Goal: Task Accomplishment & Management: Manage account settings

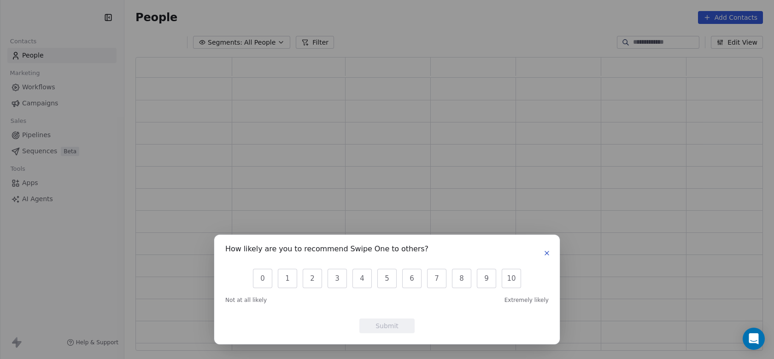
scroll to position [294, 628]
click at [547, 254] on icon "button" at bounding box center [546, 253] width 7 height 7
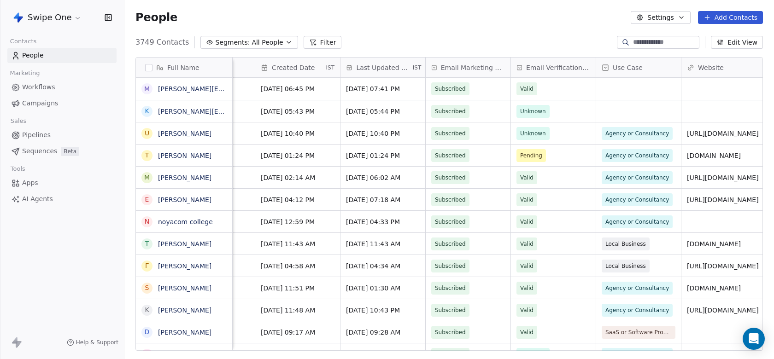
scroll to position [0, 210]
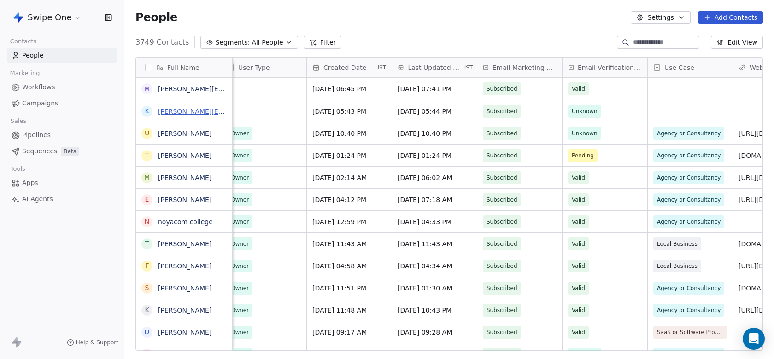
click at [174, 112] on link "[PERSON_NAME][EMAIL_ADDRESS][DOMAIN_NAME]" at bounding box center [241, 111] width 166 height 7
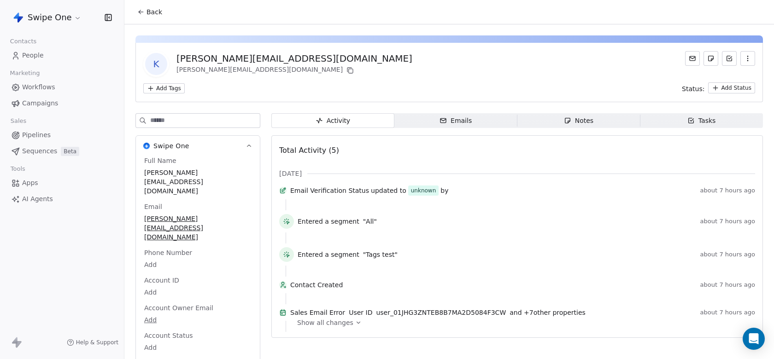
click at [340, 328] on span "Show all changes" at bounding box center [325, 322] width 56 height 9
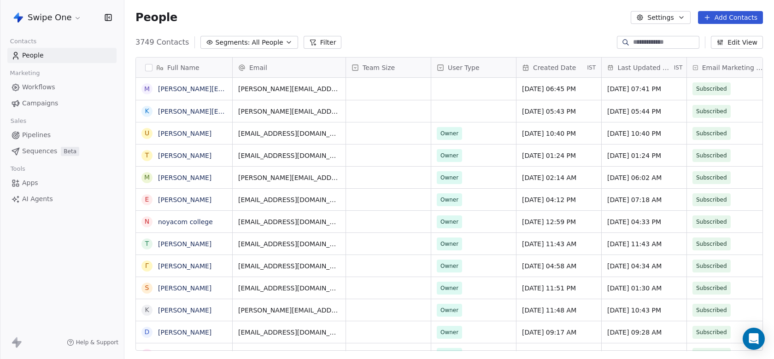
scroll to position [316, 650]
click at [207, 88] on link "[PERSON_NAME][EMAIL_ADDRESS][DOMAIN_NAME]" at bounding box center [241, 88] width 166 height 7
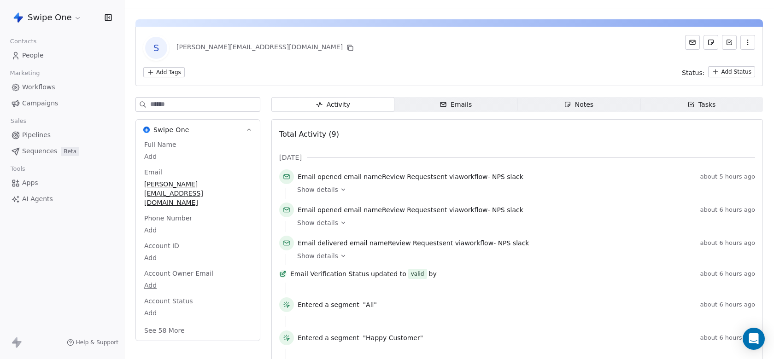
scroll to position [25, 0]
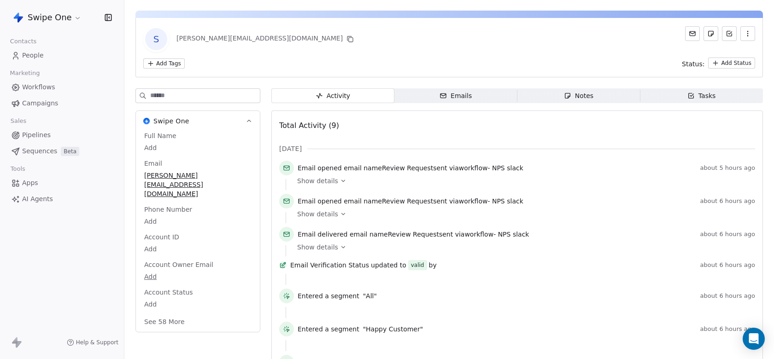
click at [325, 217] on span "Show details" at bounding box center [317, 214] width 41 height 9
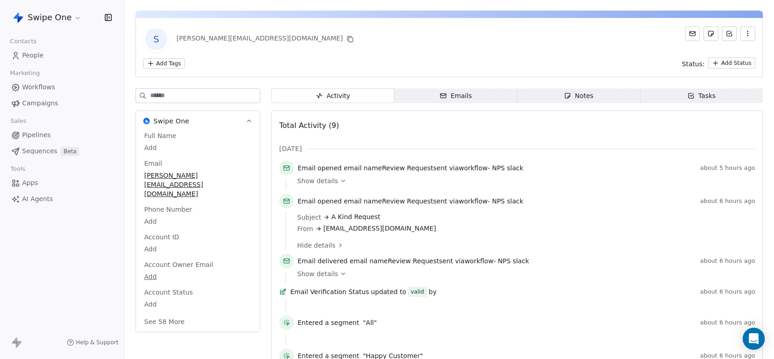
click at [327, 245] on span "Hide details" at bounding box center [316, 245] width 38 height 9
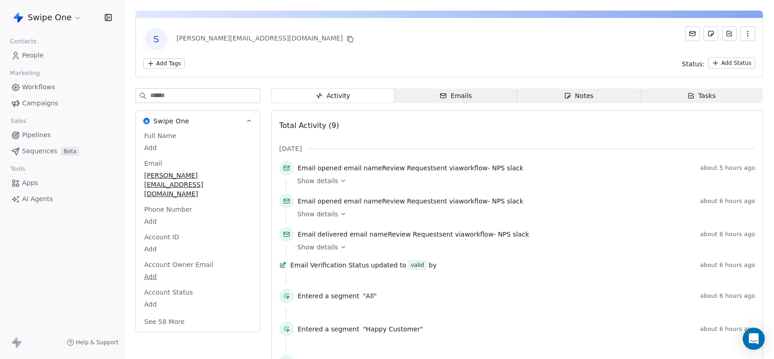
click at [328, 187] on div "Show details" at bounding box center [523, 184] width 452 height 11
click at [31, 56] on span "People" at bounding box center [33, 56] width 22 height 10
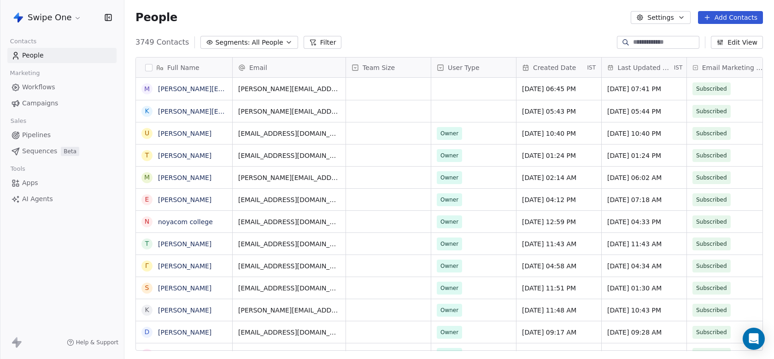
scroll to position [316, 650]
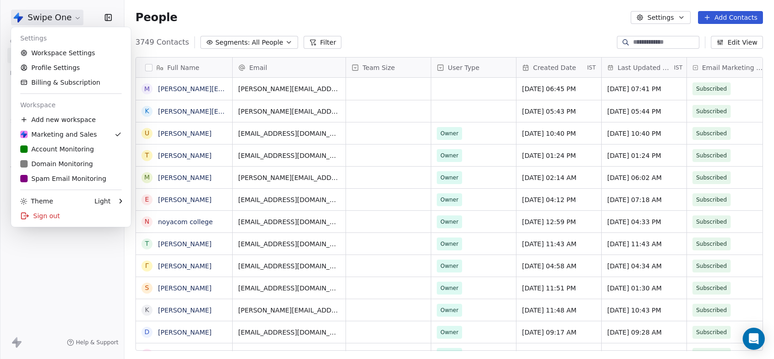
click at [53, 12] on html "Swipe One Contacts People Marketing Workflows Campaigns Sales Pipelines Sequenc…" at bounding box center [387, 179] width 774 height 359
click at [76, 57] on link "Workspace Settings" at bounding box center [71, 53] width 112 height 15
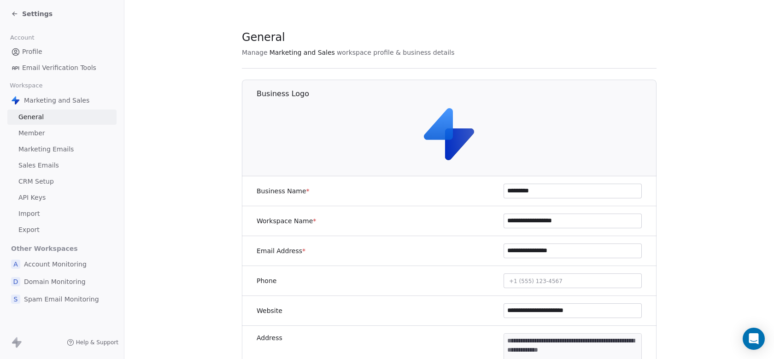
click at [49, 168] on span "Sales Emails" at bounding box center [38, 166] width 41 height 10
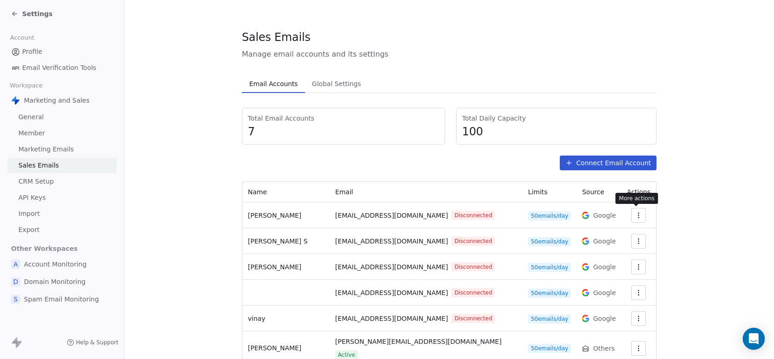
click at [639, 216] on icon "button" at bounding box center [639, 215] width 0 height 0
click at [636, 216] on html "Settings Account Profile Email Verification Tools Workspace Marketing and Sales…" at bounding box center [387, 179] width 774 height 359
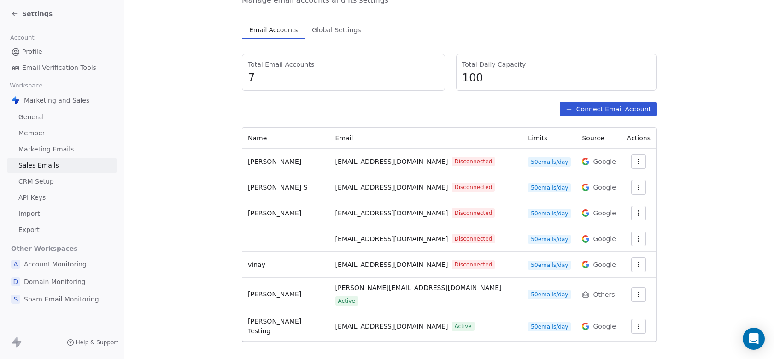
click at [637, 295] on button "button" at bounding box center [638, 295] width 15 height 15
click at [620, 312] on span "Settings" at bounding box center [622, 312] width 26 height 10
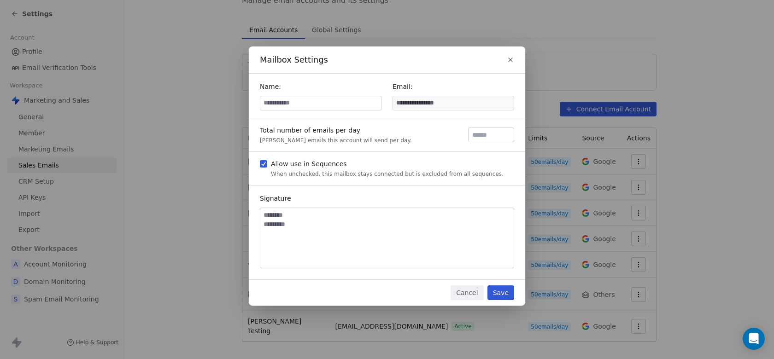
click at [329, 101] on input at bounding box center [320, 103] width 121 height 14
click at [469, 290] on button "Cancel" at bounding box center [467, 293] width 33 height 15
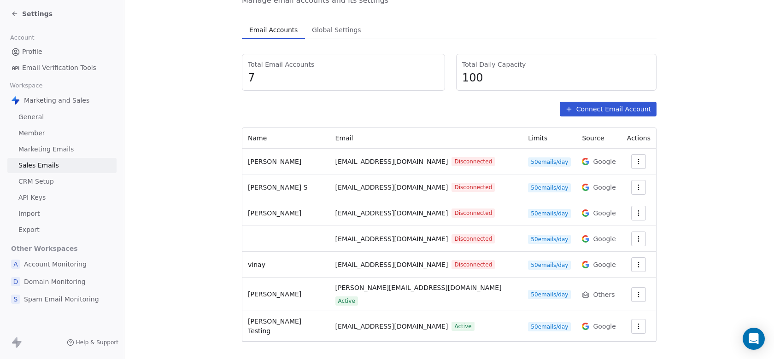
click at [640, 319] on button "button" at bounding box center [638, 326] width 15 height 15
click at [618, 277] on span "Settings" at bounding box center [622, 282] width 26 height 10
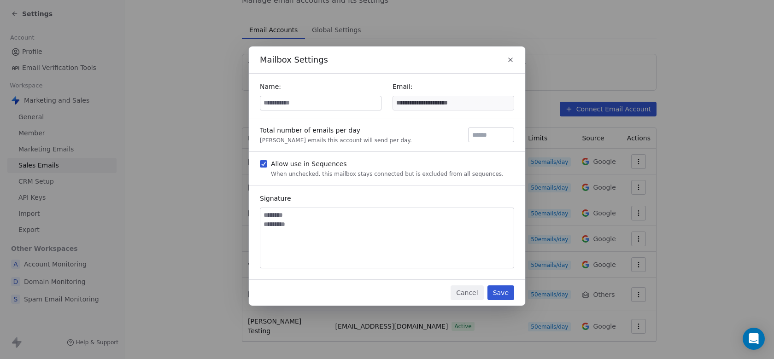
click at [358, 103] on input at bounding box center [320, 103] width 121 height 14
type input "*******"
click at [502, 294] on button "Save" at bounding box center [501, 293] width 27 height 15
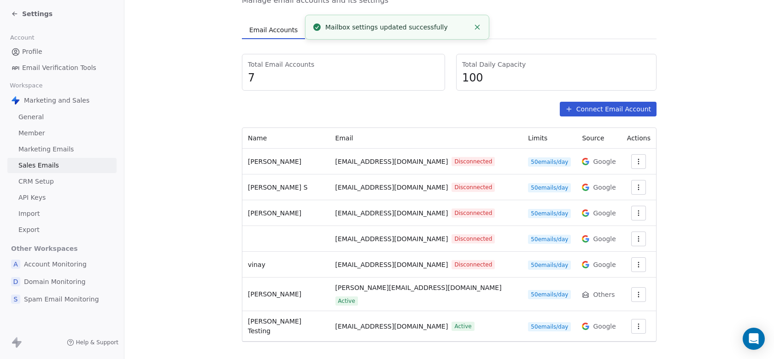
click at [640, 321] on button "button" at bounding box center [638, 326] width 15 height 15
click at [622, 279] on span "Settings" at bounding box center [622, 282] width 26 height 10
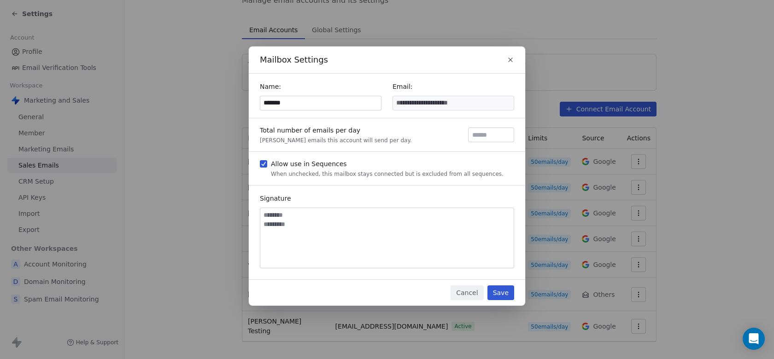
click at [339, 95] on div "Name: *******" at bounding box center [321, 95] width 122 height 29
click at [339, 96] on div "*******" at bounding box center [321, 103] width 122 height 15
click at [339, 100] on input "*******" at bounding box center [320, 103] width 121 height 14
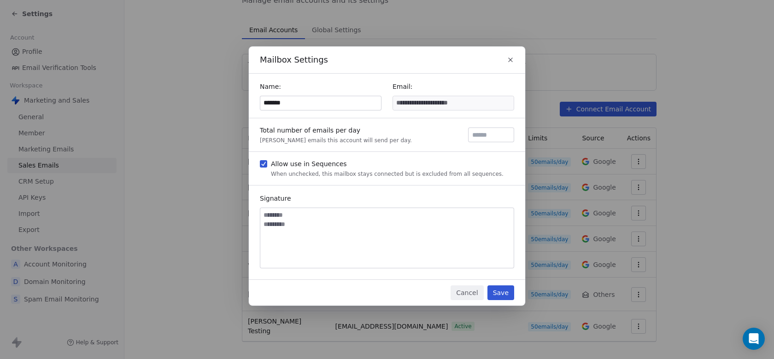
click at [339, 100] on input "*******" at bounding box center [320, 103] width 121 height 14
type input "*******"
click at [502, 302] on div "Cancel Save" at bounding box center [387, 293] width 277 height 26
click at [502, 296] on button "Save" at bounding box center [501, 293] width 27 height 15
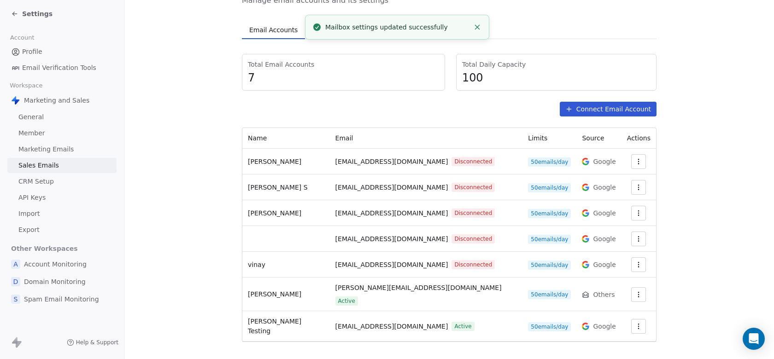
click at [635, 323] on icon "button" at bounding box center [638, 326] width 7 height 7
click at [617, 280] on span "Settings" at bounding box center [622, 282] width 26 height 10
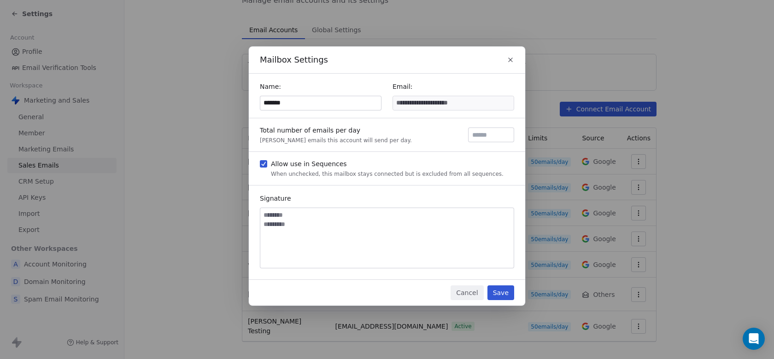
click at [511, 62] on icon "button" at bounding box center [510, 59] width 7 height 7
